Goal: Information Seeking & Learning: Learn about a topic

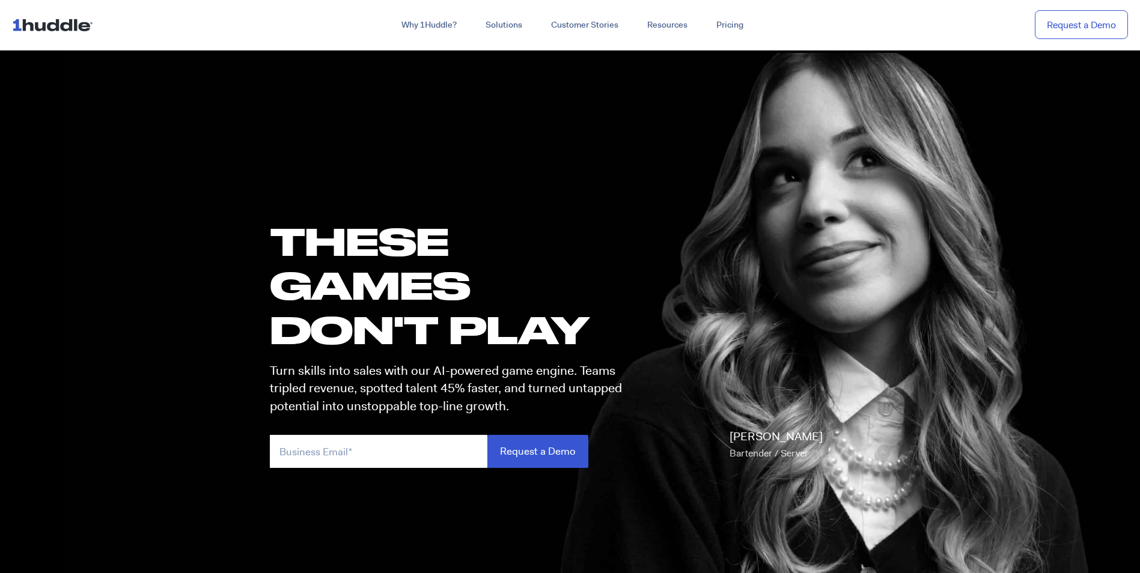
click at [484, 371] on p "Turn skills into sales with our AI-powered game engine. Teams tripled revenue, …" at bounding box center [451, 388] width 363 height 53
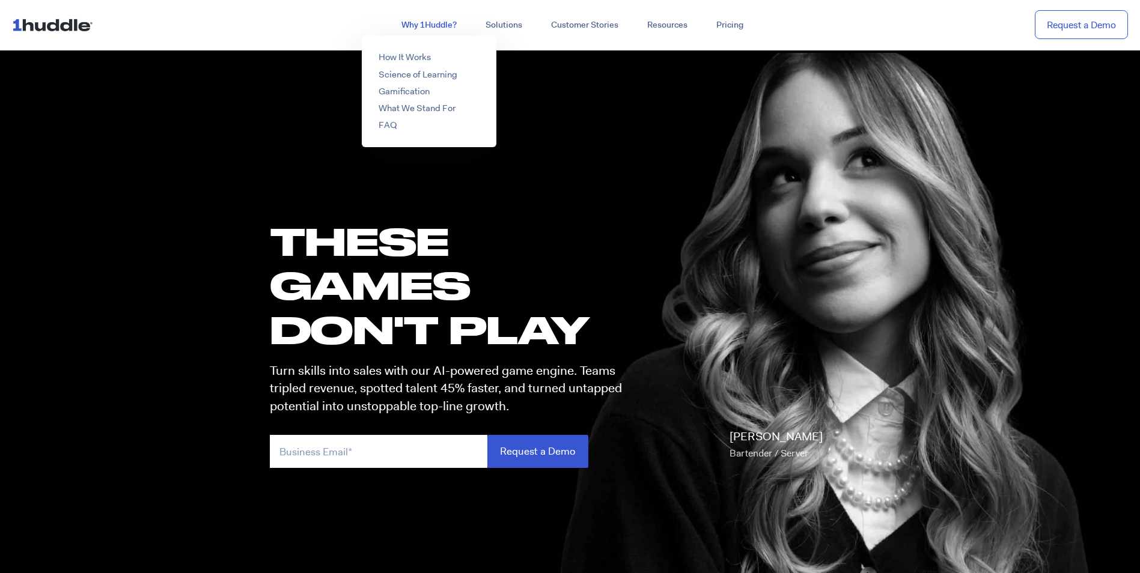
click at [427, 21] on link "Why 1Huddle?" at bounding box center [429, 25] width 84 height 22
click at [416, 55] on link "How It Works" at bounding box center [405, 57] width 52 height 12
